Goal: Information Seeking & Learning: Learn about a topic

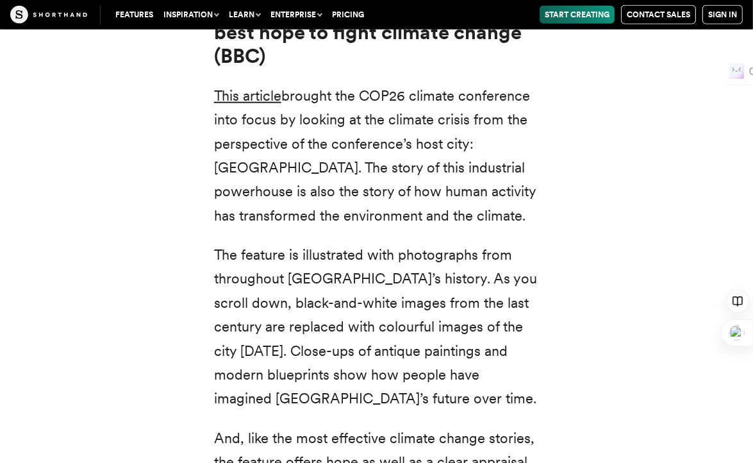
scroll to position [4888, 0]
copy p "climate crisis"
drag, startPoint x: 384, startPoint y: 99, endPoint x: 467, endPoint y: 105, distance: 82.9
click at [467, 105] on p "This article brought the COP26 climate conference into focus by looking at the …" at bounding box center [377, 155] width 326 height 144
click at [507, 125] on p "This article brought the COP26 climate conference into focus by looking at the …" at bounding box center [377, 155] width 326 height 144
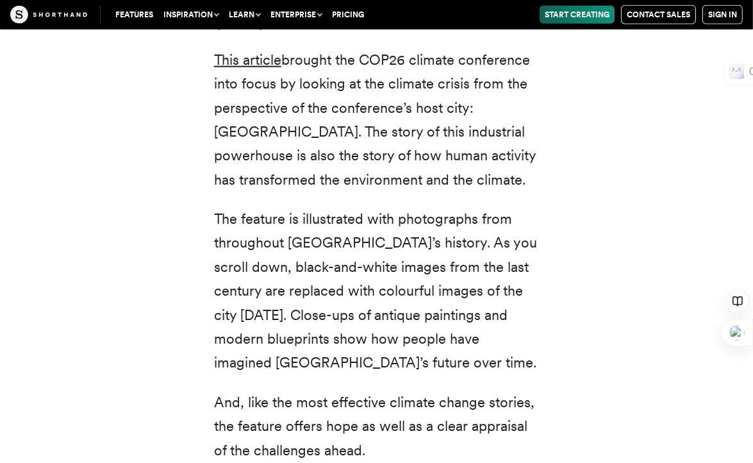
scroll to position [4926, 0]
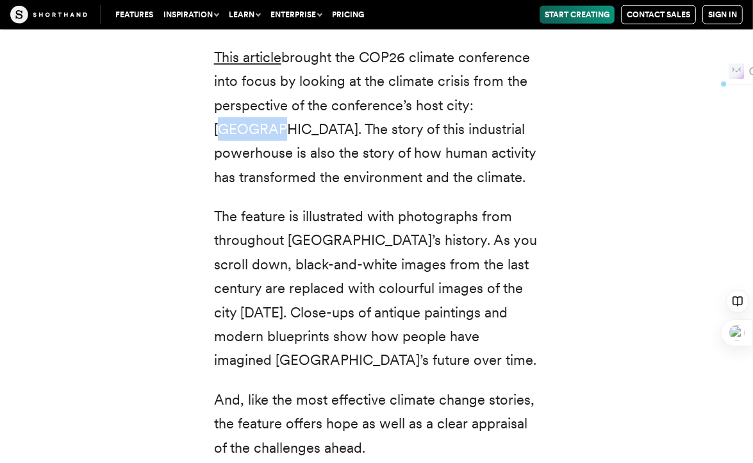
drag, startPoint x: 476, startPoint y: 85, endPoint x: 528, endPoint y: 85, distance: 52.6
click at [528, 85] on p "This article brought the COP26 climate conference into focus by looking at the …" at bounding box center [377, 118] width 326 height 144
click at [486, 156] on p "This article brought the COP26 climate conference into focus by looking at the …" at bounding box center [377, 118] width 326 height 144
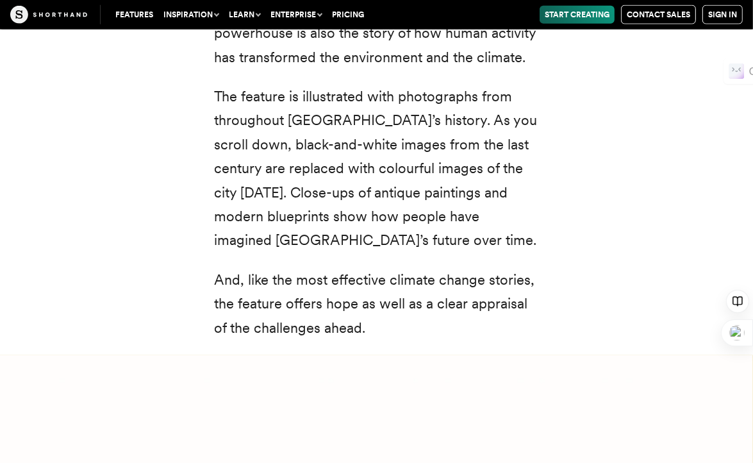
scroll to position [5049, 0]
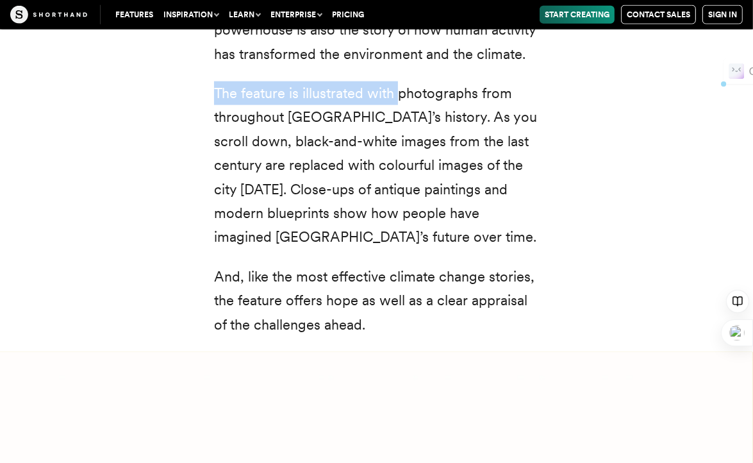
drag, startPoint x: 215, startPoint y: 72, endPoint x: 401, endPoint y: 76, distance: 186.0
click at [401, 81] on p "The feature is illustrated with photographs from throughout [GEOGRAPHIC_DATA]’s…" at bounding box center [377, 165] width 326 height 168
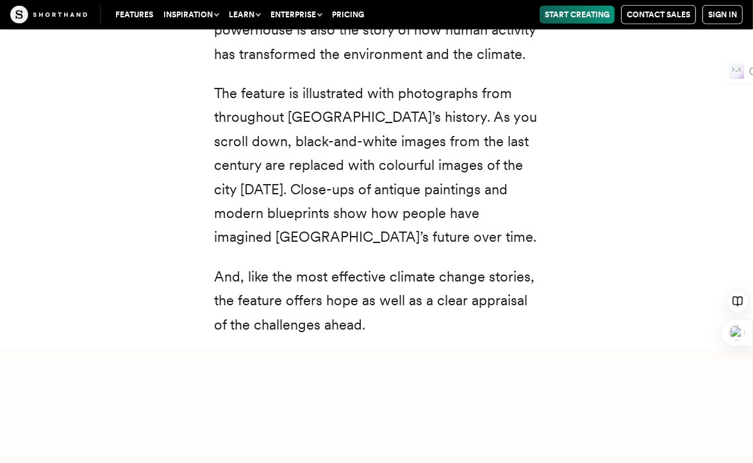
click at [346, 101] on p "The feature is illustrated with photographs from throughout [GEOGRAPHIC_DATA]’s…" at bounding box center [377, 165] width 326 height 168
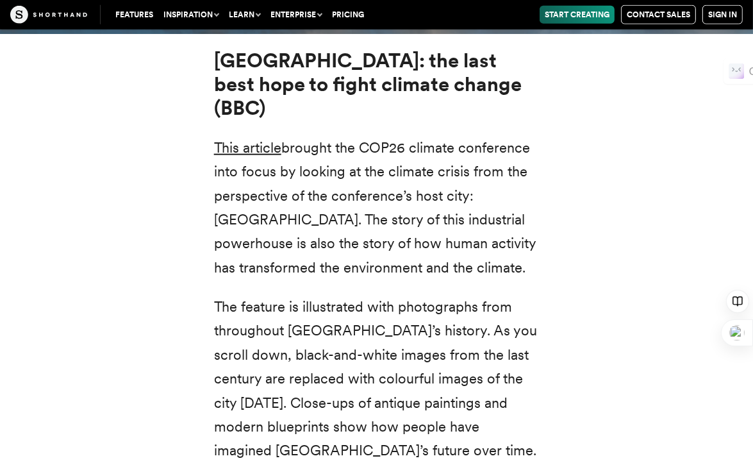
scroll to position [4838, 0]
